Goal: Obtain resource: Obtain resource

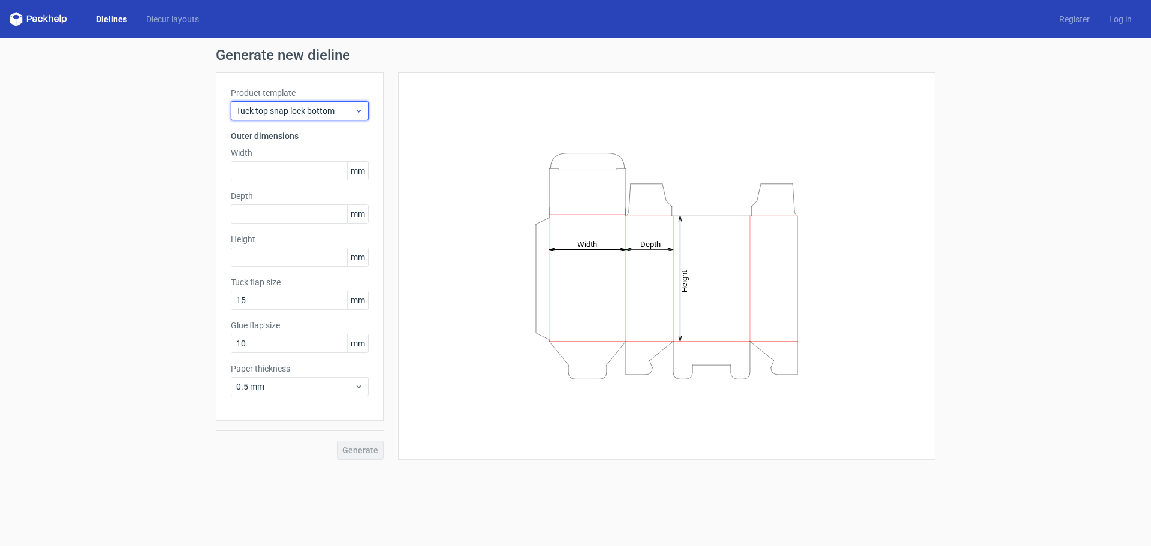
click at [356, 115] on icon at bounding box center [358, 111] width 9 height 10
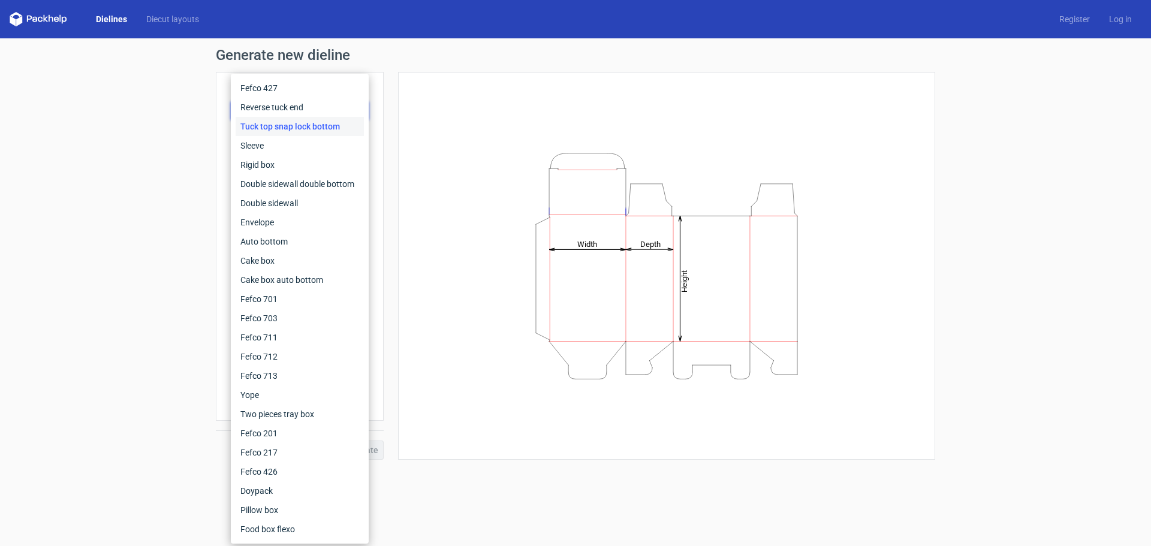
click at [147, 228] on div "Generate new dieline Product template Tuck top snap lock bottom Outer dimension…" at bounding box center [575, 253] width 1151 height 431
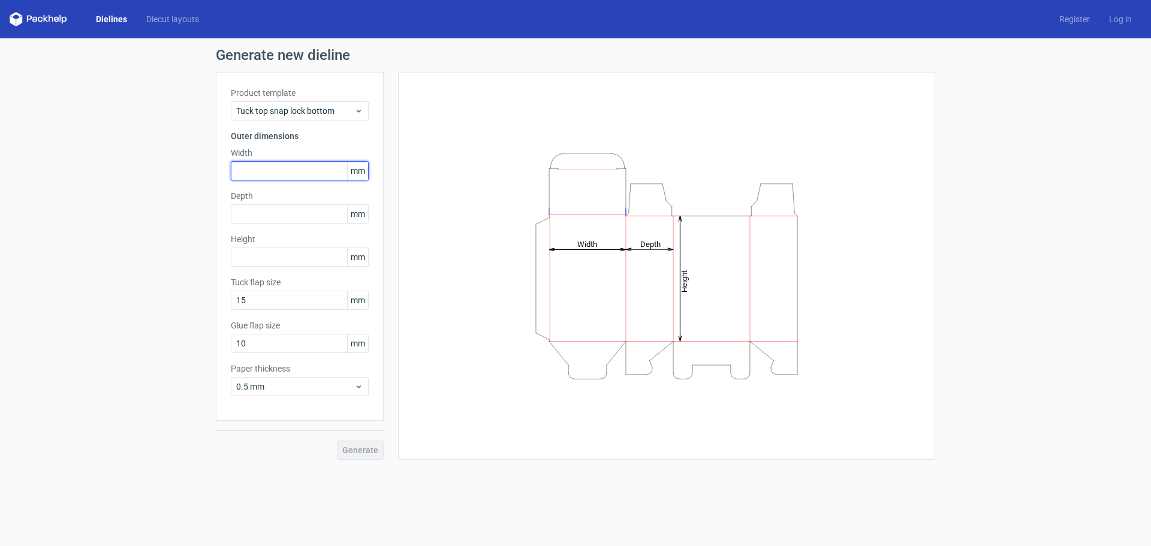
click at [300, 176] on input "text" at bounding box center [300, 170] width 138 height 19
type input "35"
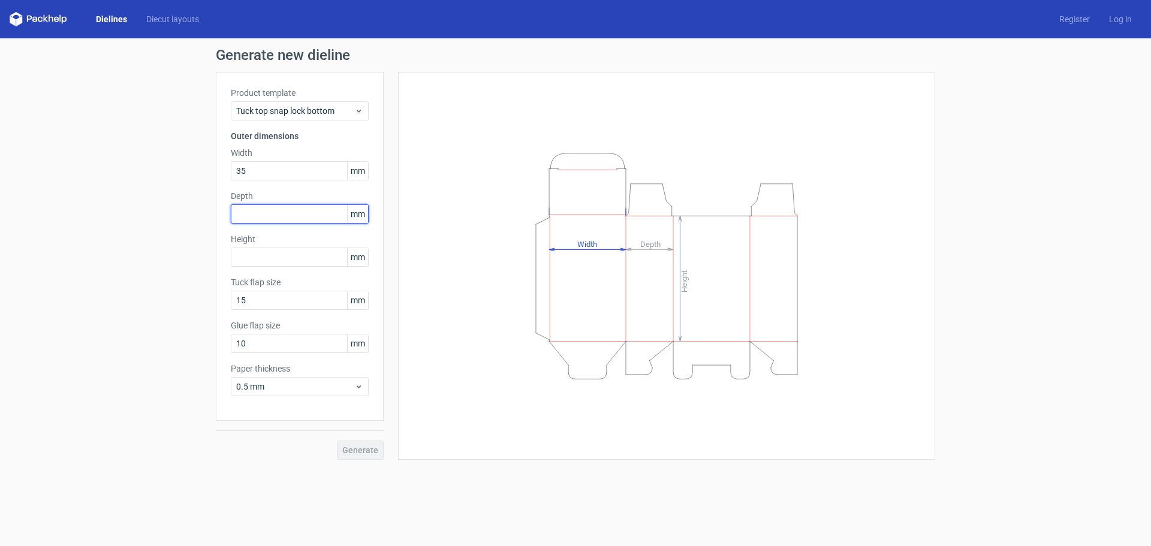
click at [329, 215] on input "text" at bounding box center [300, 213] width 138 height 19
type input "35"
click at [311, 260] on input "text" at bounding box center [300, 257] width 138 height 19
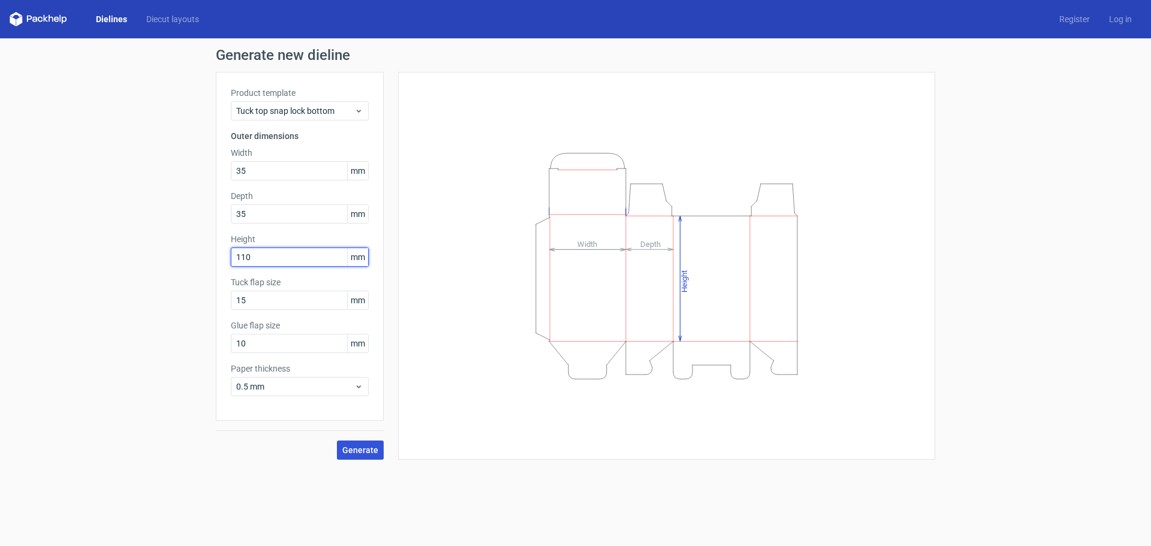
type input "110"
click at [355, 452] on span "Generate" at bounding box center [360, 450] width 36 height 8
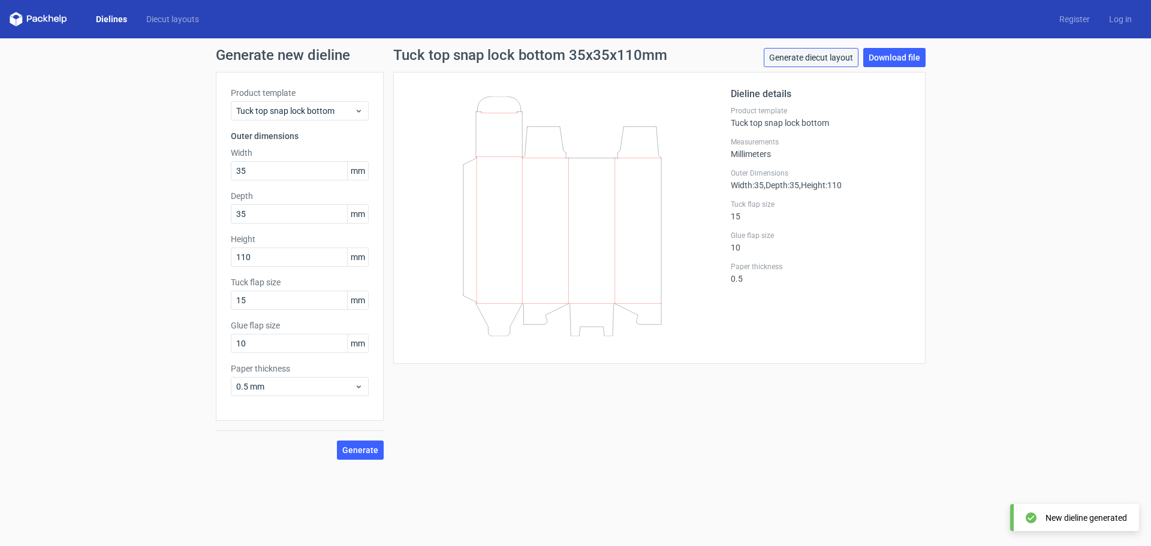
click at [825, 59] on link "Generate diecut layout" at bounding box center [811, 57] width 95 height 19
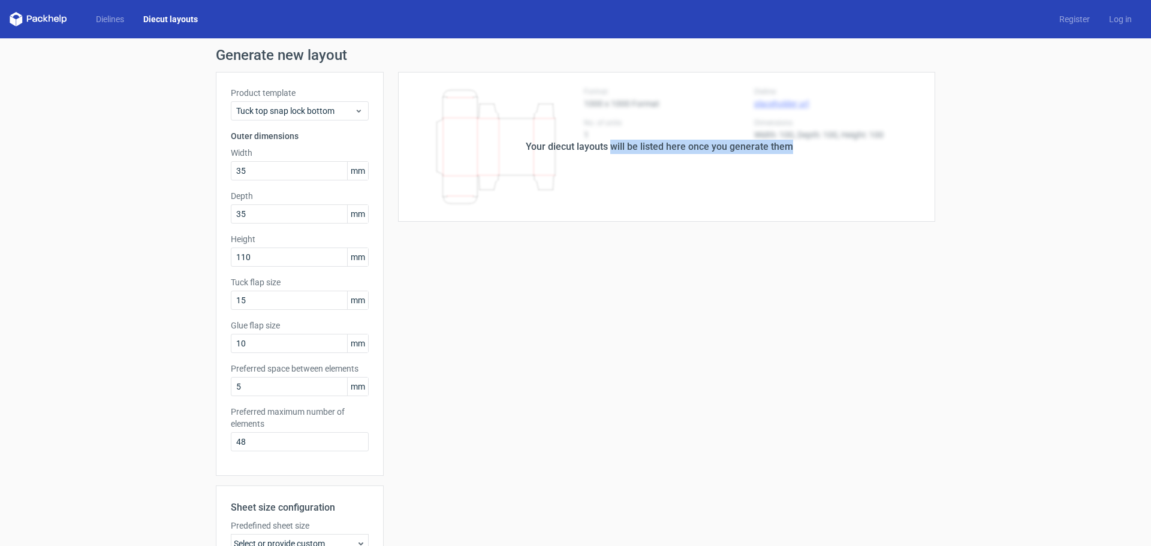
drag, startPoint x: 610, startPoint y: 150, endPoint x: 803, endPoint y: 164, distance: 194.1
click at [803, 164] on div "Your diecut layouts will be listed here once you generate them" at bounding box center [659, 147] width 551 height 150
click at [753, 227] on div "Your diecut layouts will be listed here once you generate them Height Depth Wid…" at bounding box center [659, 397] width 551 height 650
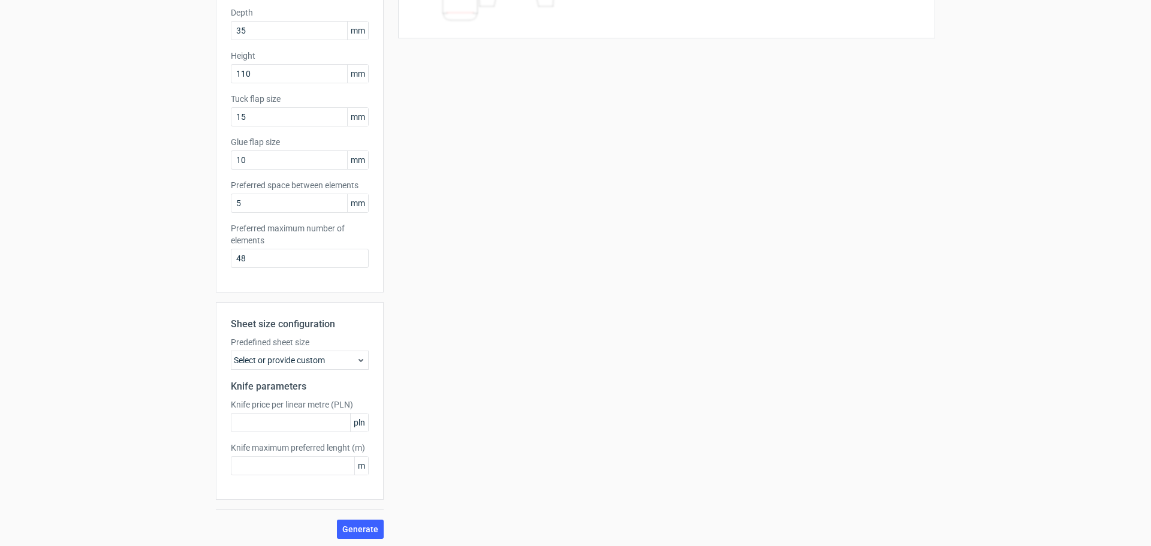
scroll to position [186, 0]
click at [343, 363] on div "Select or provide custom" at bounding box center [300, 357] width 138 height 19
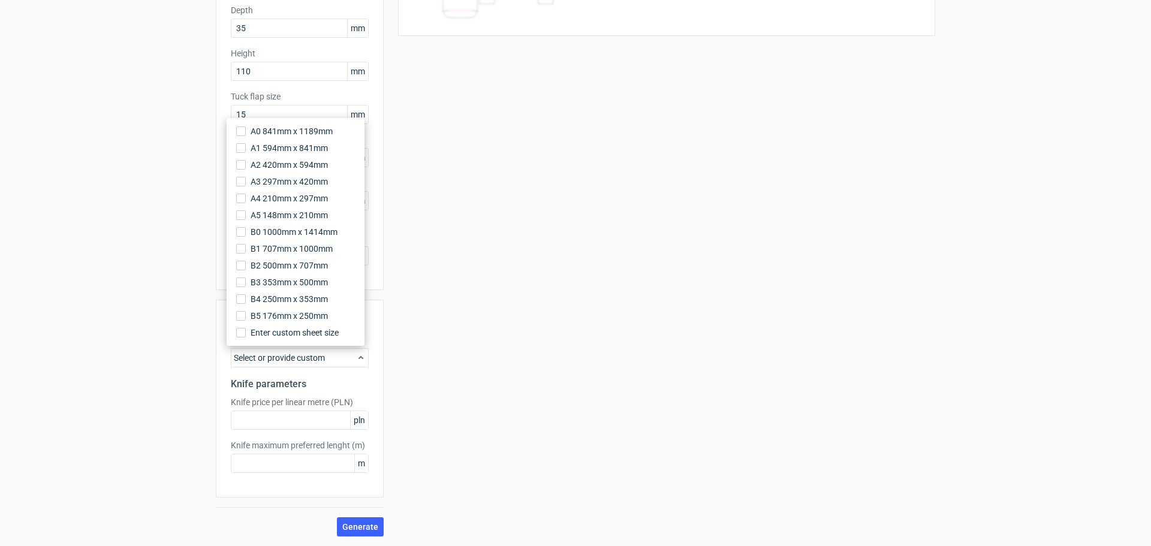
click at [673, 291] on div "Your diecut layouts will be listed here once you generate them Height Depth Wid…" at bounding box center [659, 211] width 551 height 650
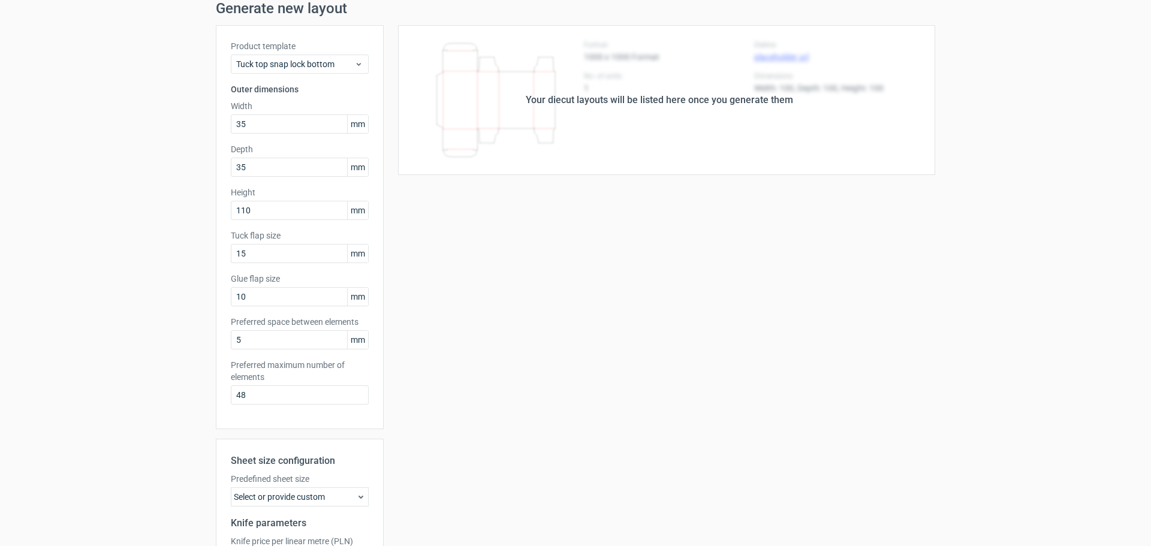
scroll to position [0, 0]
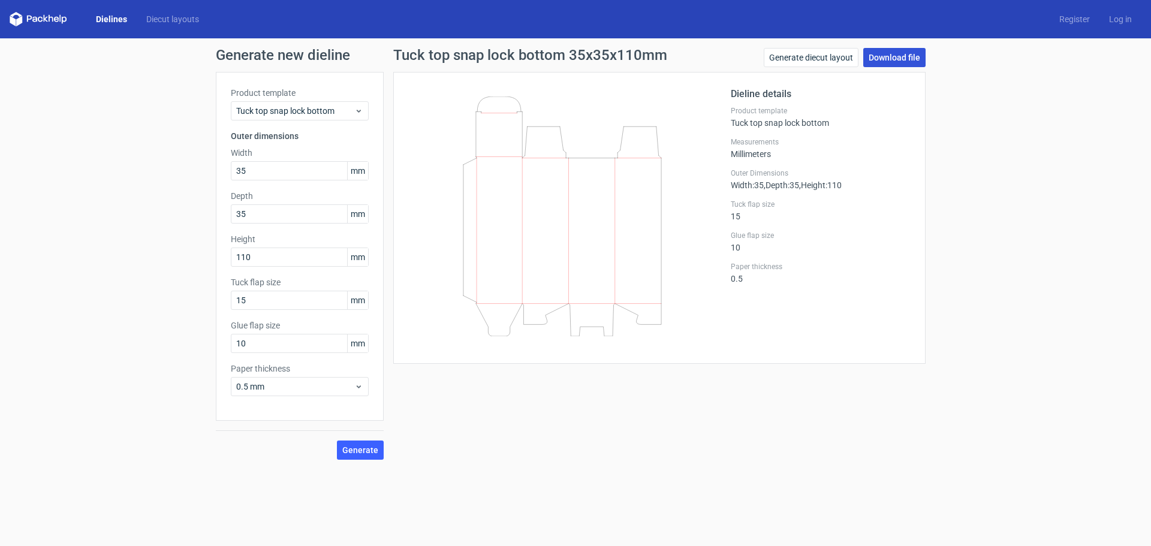
click at [905, 59] on link "Download file" at bounding box center [894, 57] width 62 height 19
click at [987, 161] on div "Generate new dieline Product template Tuck top snap lock bottom Outer dimension…" at bounding box center [575, 253] width 1151 height 431
click at [824, 64] on link "Generate diecut layout" at bounding box center [811, 57] width 95 height 19
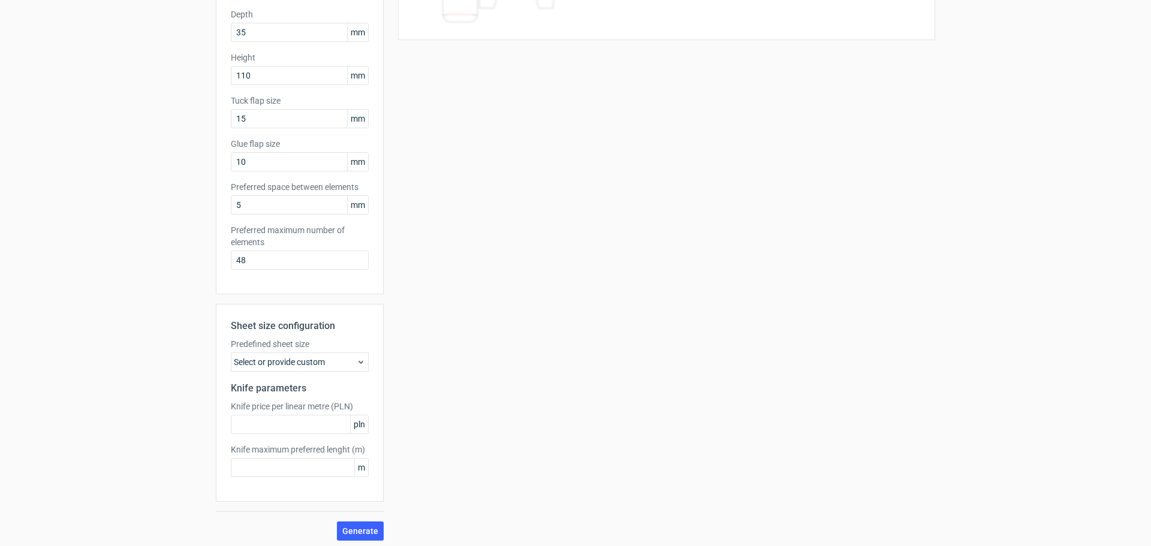
scroll to position [186, 0]
click at [333, 366] on div "Select or provide custom" at bounding box center [300, 357] width 138 height 19
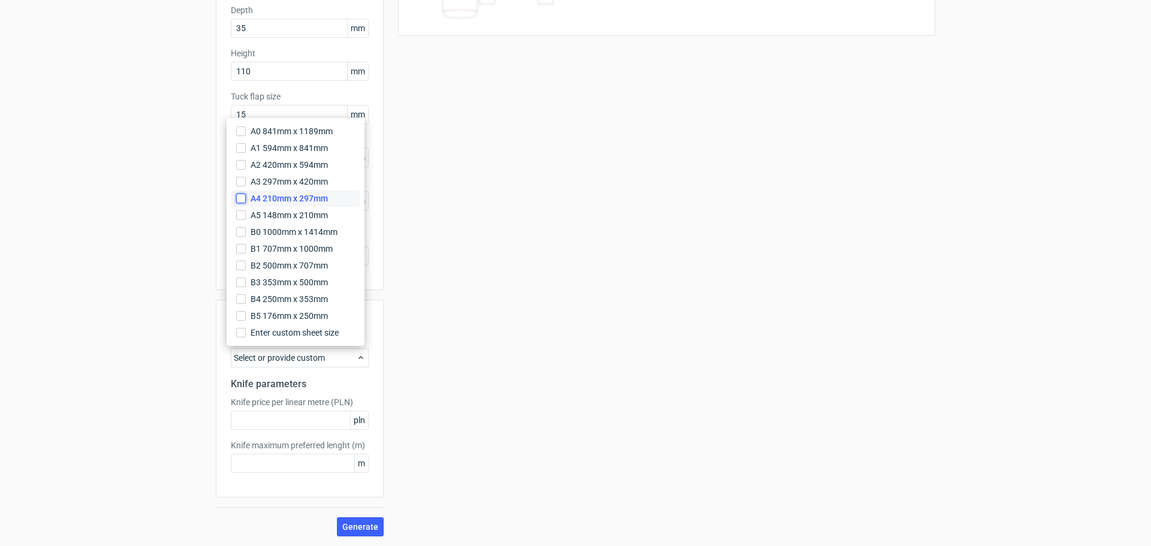
click at [238, 200] on input "A4 210mm x 297mm" at bounding box center [241, 199] width 10 height 10
click at [288, 429] on input "text" at bounding box center [300, 420] width 138 height 19
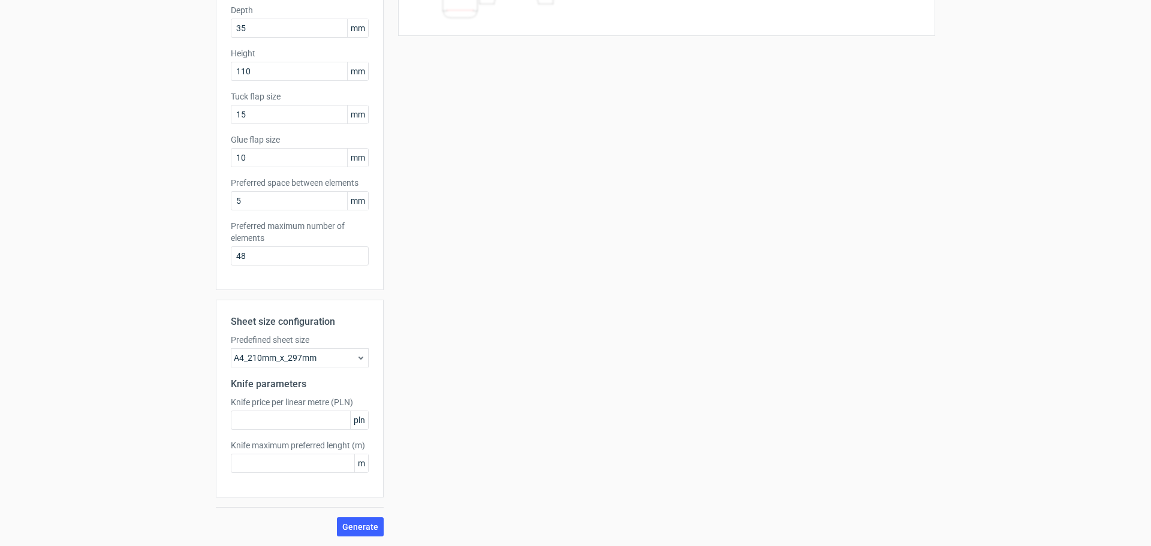
click at [425, 418] on div "Your diecut layouts will be listed here once you generate them Height Depth Wid…" at bounding box center [659, 211] width 551 height 650
click at [362, 521] on button "Generate" at bounding box center [360, 526] width 47 height 19
click at [305, 420] on input "text" at bounding box center [300, 420] width 138 height 19
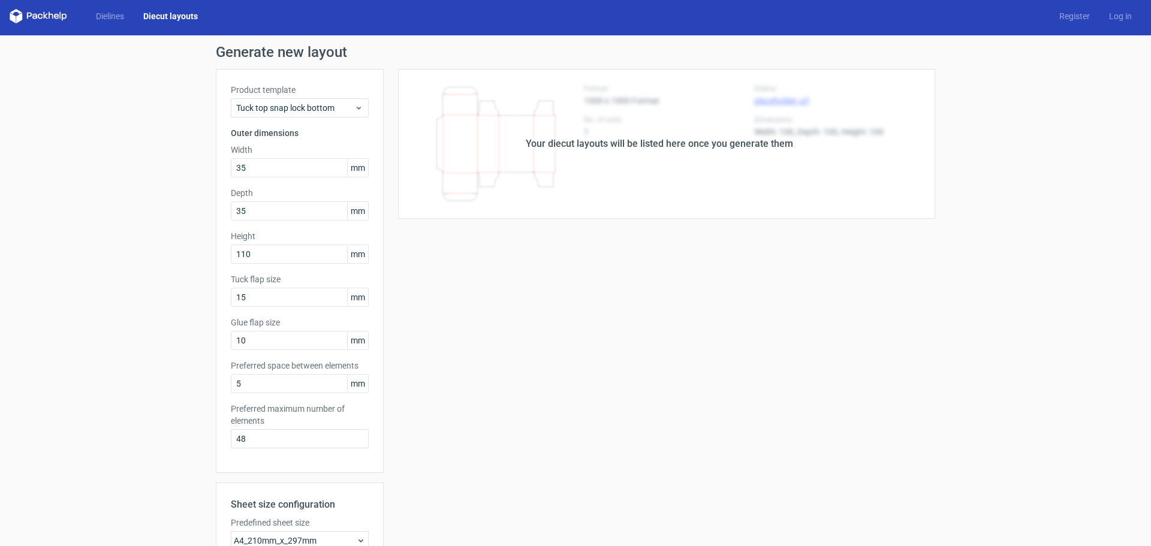
scroll to position [0, 0]
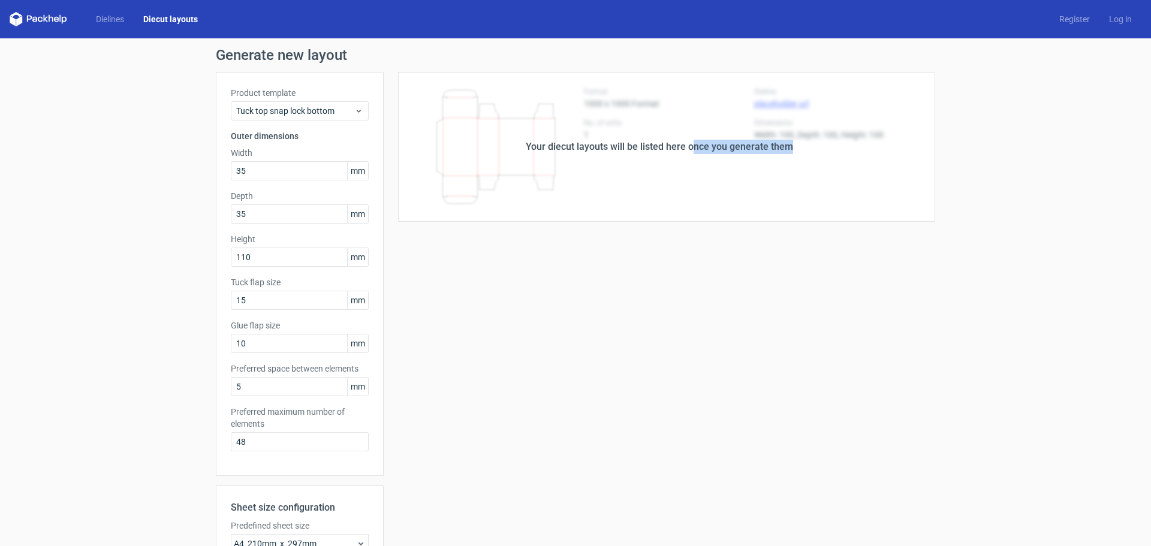
drag, startPoint x: 692, startPoint y: 146, endPoint x: 812, endPoint y: 146, distance: 119.9
click at [812, 146] on div "Your diecut layouts will be listed here once you generate them" at bounding box center [659, 147] width 551 height 150
click at [591, 336] on div "Your diecut layouts will be listed here once you generate them Height Depth Wid…" at bounding box center [659, 397] width 551 height 650
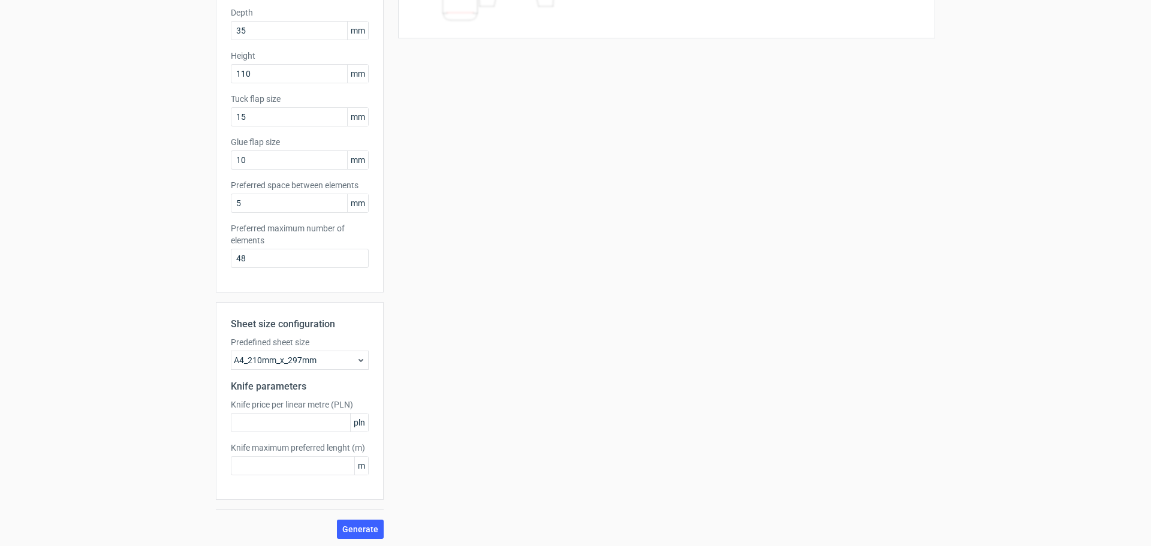
scroll to position [186, 0]
click at [305, 421] on input "text" at bounding box center [300, 420] width 138 height 19
type input "10"
click at [360, 519] on button "Generate" at bounding box center [360, 526] width 47 height 19
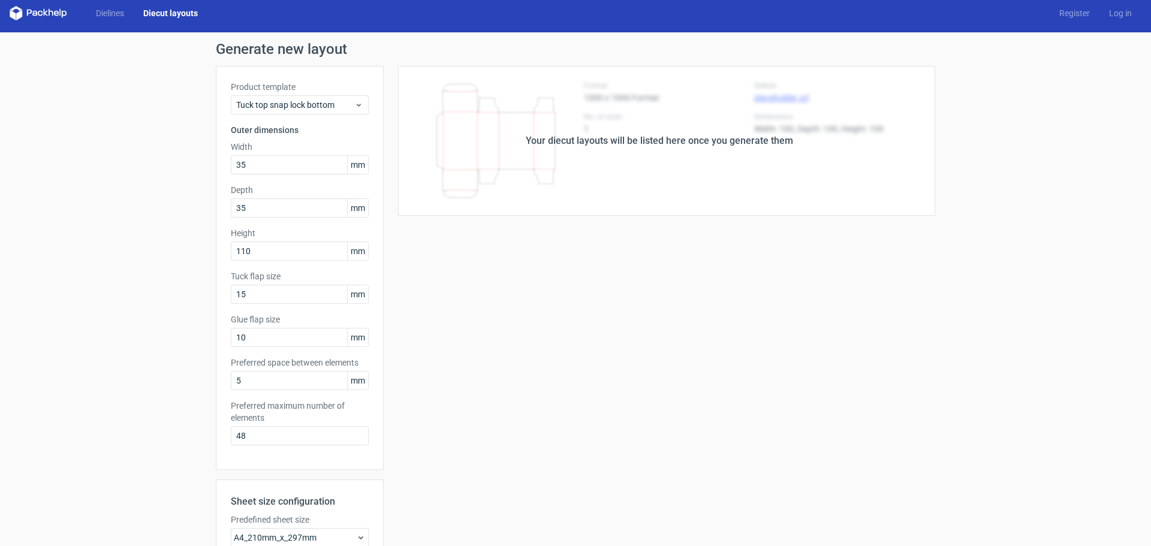
scroll to position [0, 0]
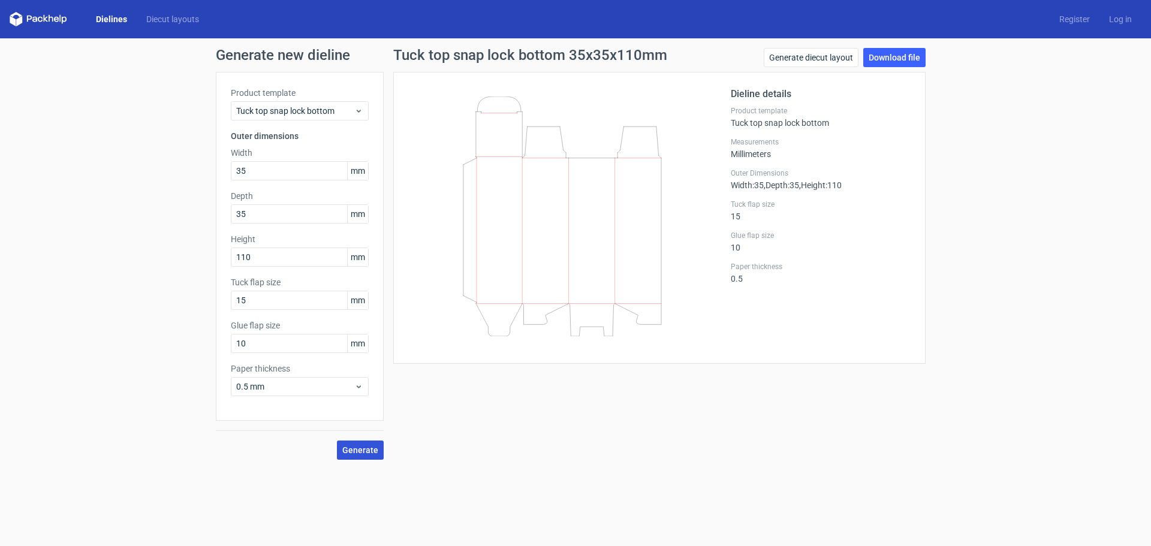
click at [369, 446] on span "Generate" at bounding box center [360, 450] width 36 height 8
click at [172, 20] on link "Diecut layouts" at bounding box center [173, 19] width 72 height 12
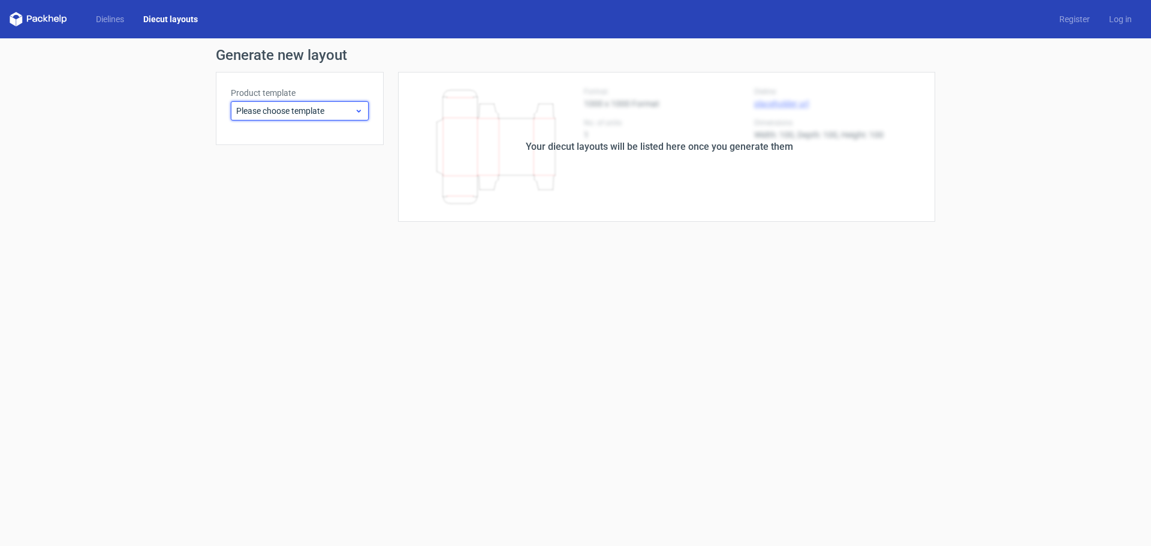
click at [257, 108] on span "Please choose template" at bounding box center [295, 111] width 118 height 12
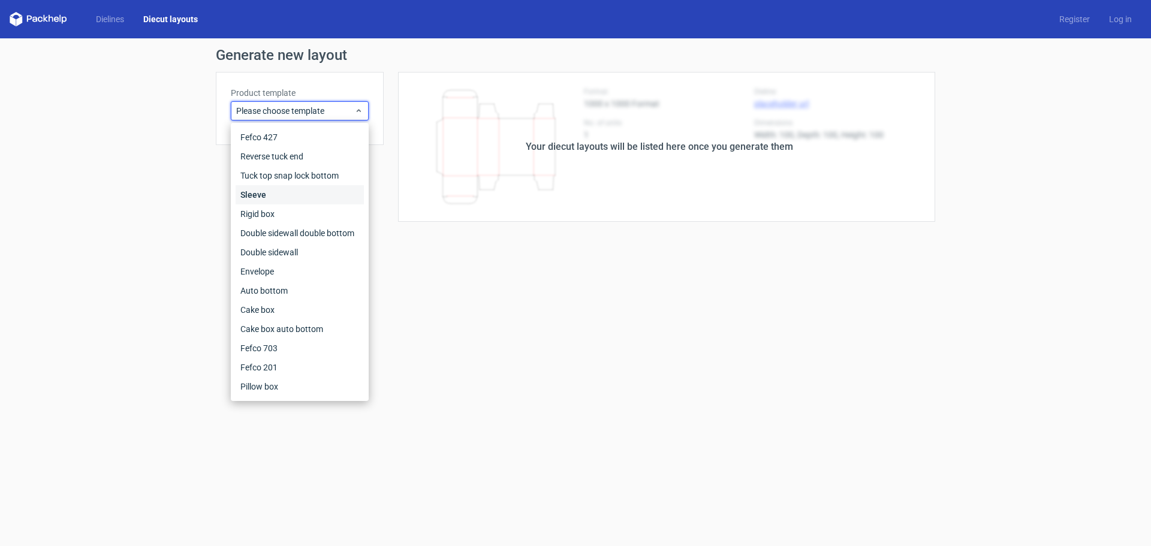
click at [293, 197] on div "Sleeve" at bounding box center [300, 194] width 128 height 19
